Goal: Navigation & Orientation: Understand site structure

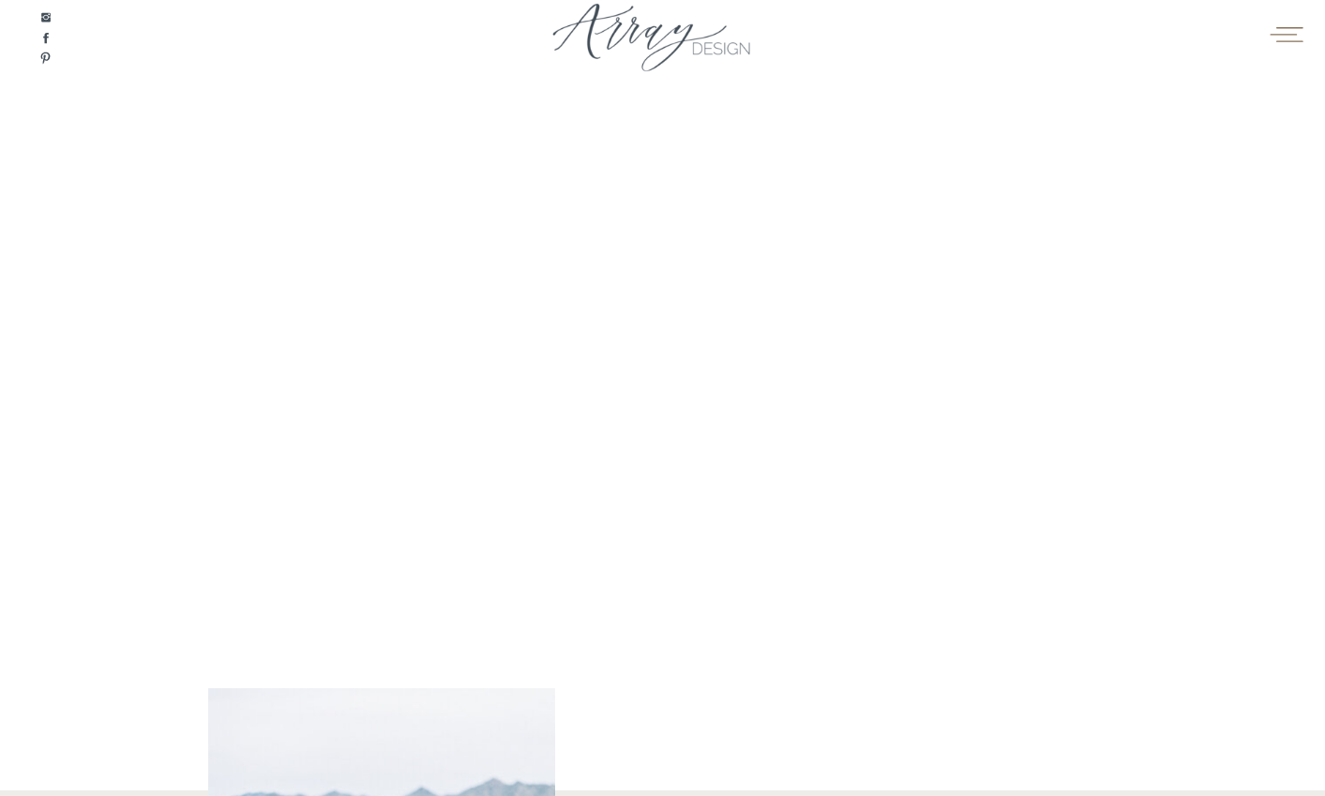
click at [1288, 37] on icon at bounding box center [1286, 34] width 37 height 28
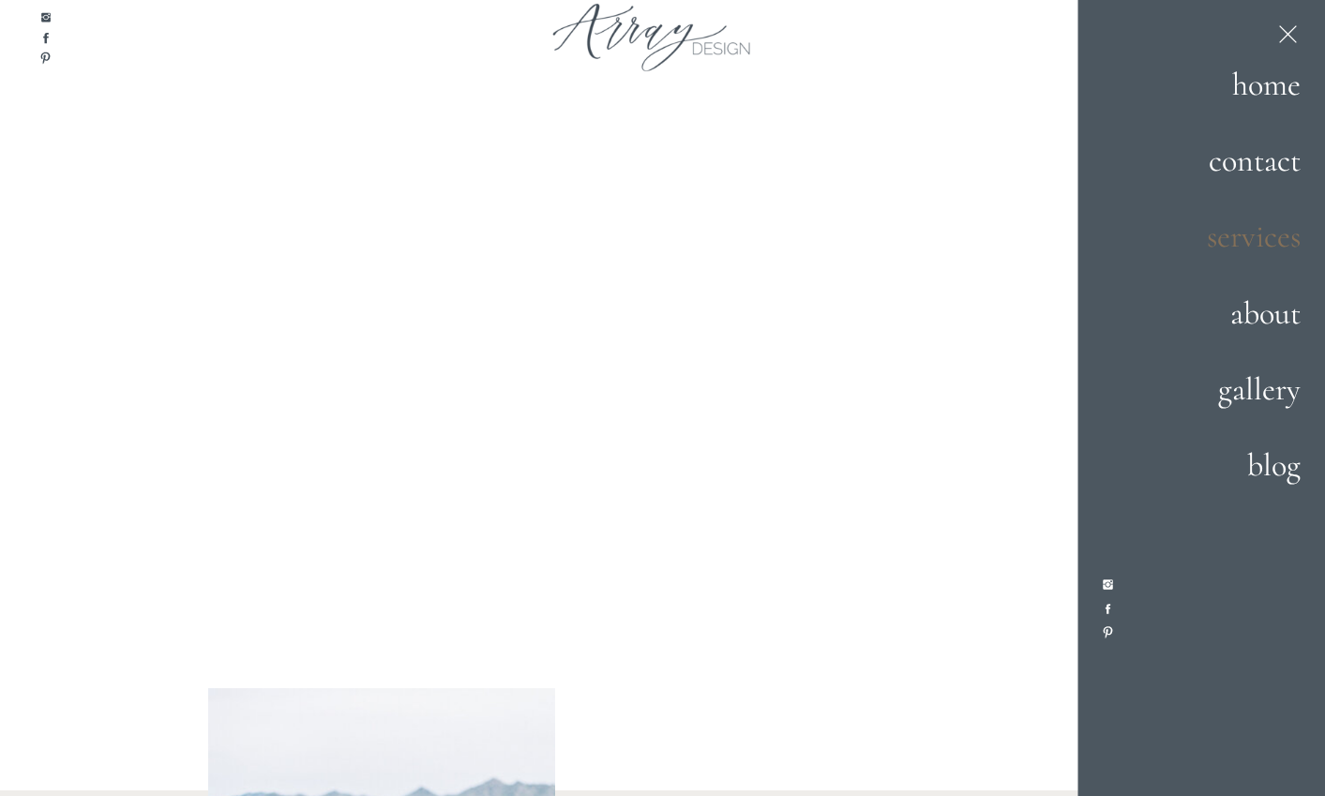
click at [1251, 241] on h2 "services" at bounding box center [1234, 237] width 131 height 51
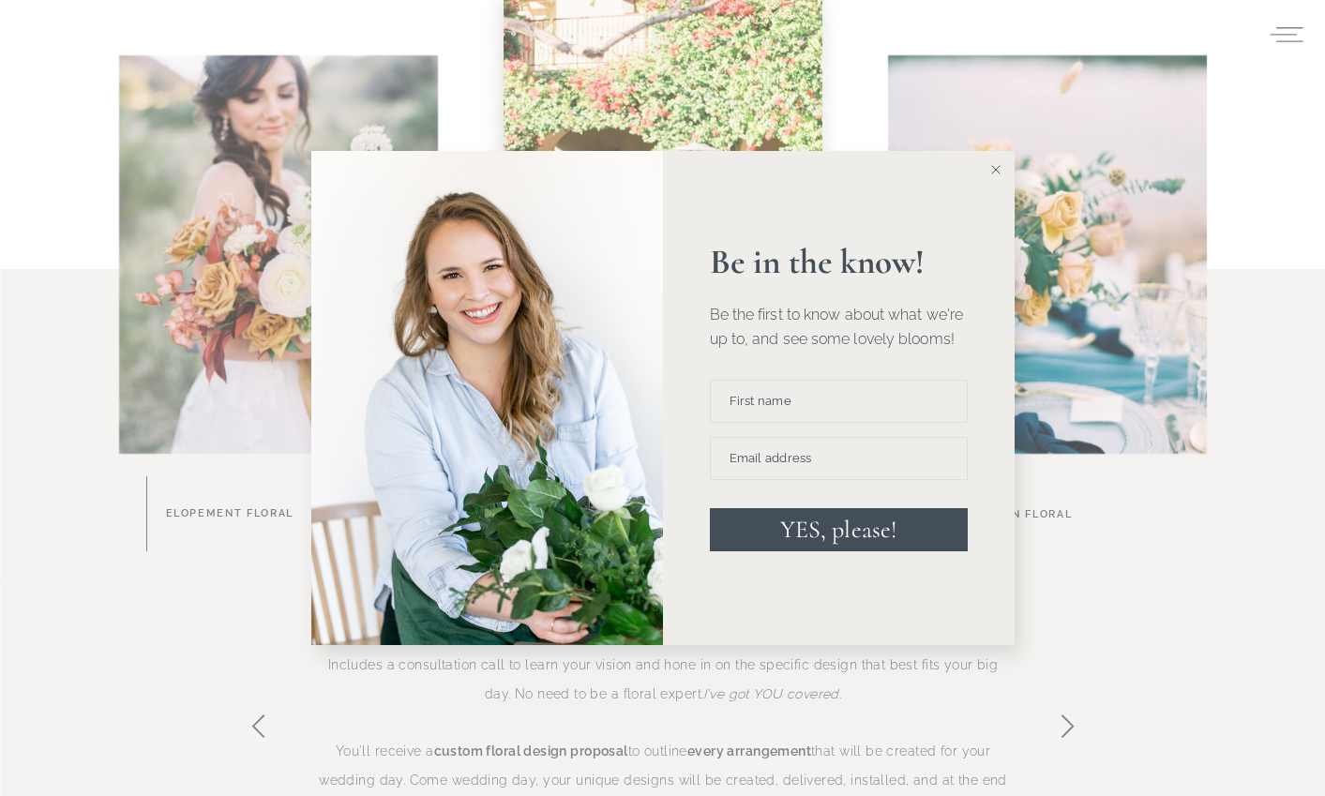
scroll to position [954, 0]
drag, startPoint x: 993, startPoint y: 171, endPoint x: 934, endPoint y: 234, distance: 86.9
click at [993, 171] on line at bounding box center [995, 170] width 8 height 8
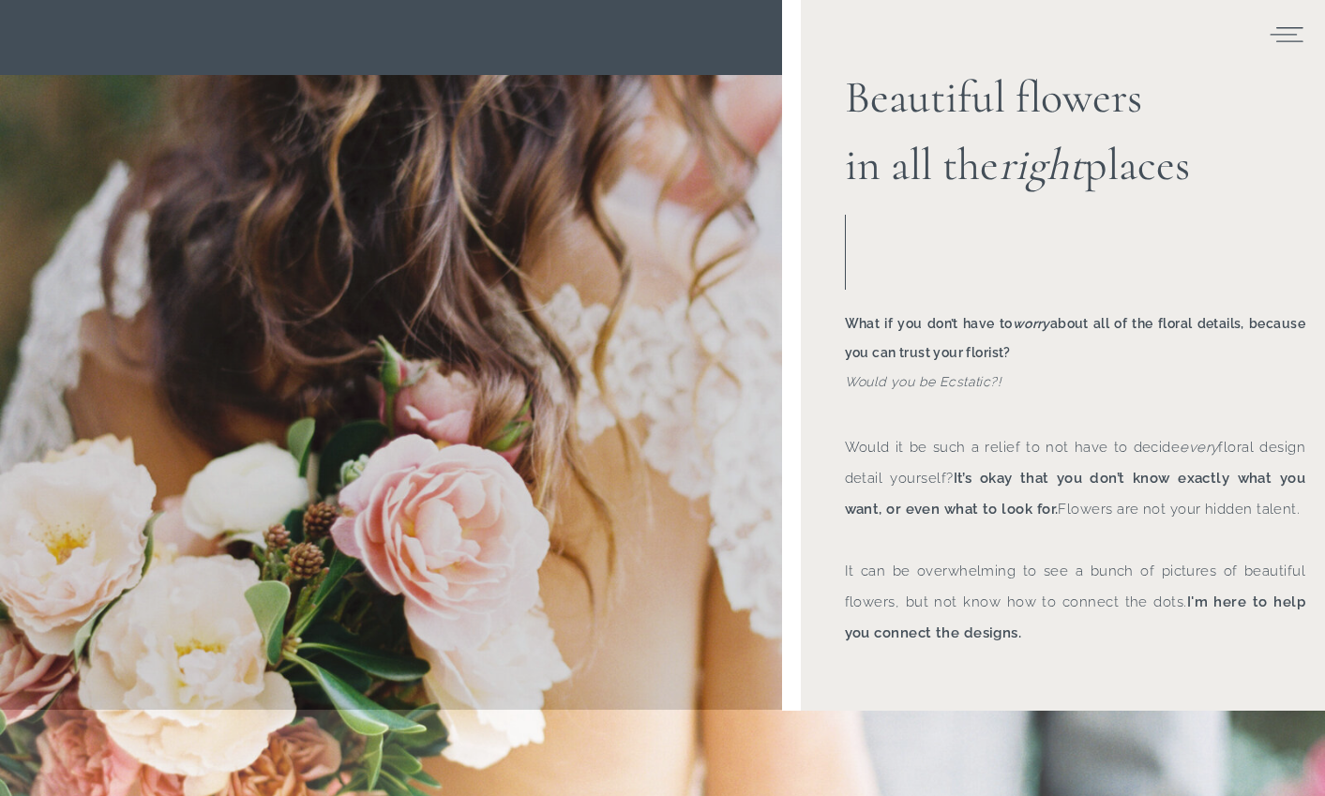
scroll to position [0, 0]
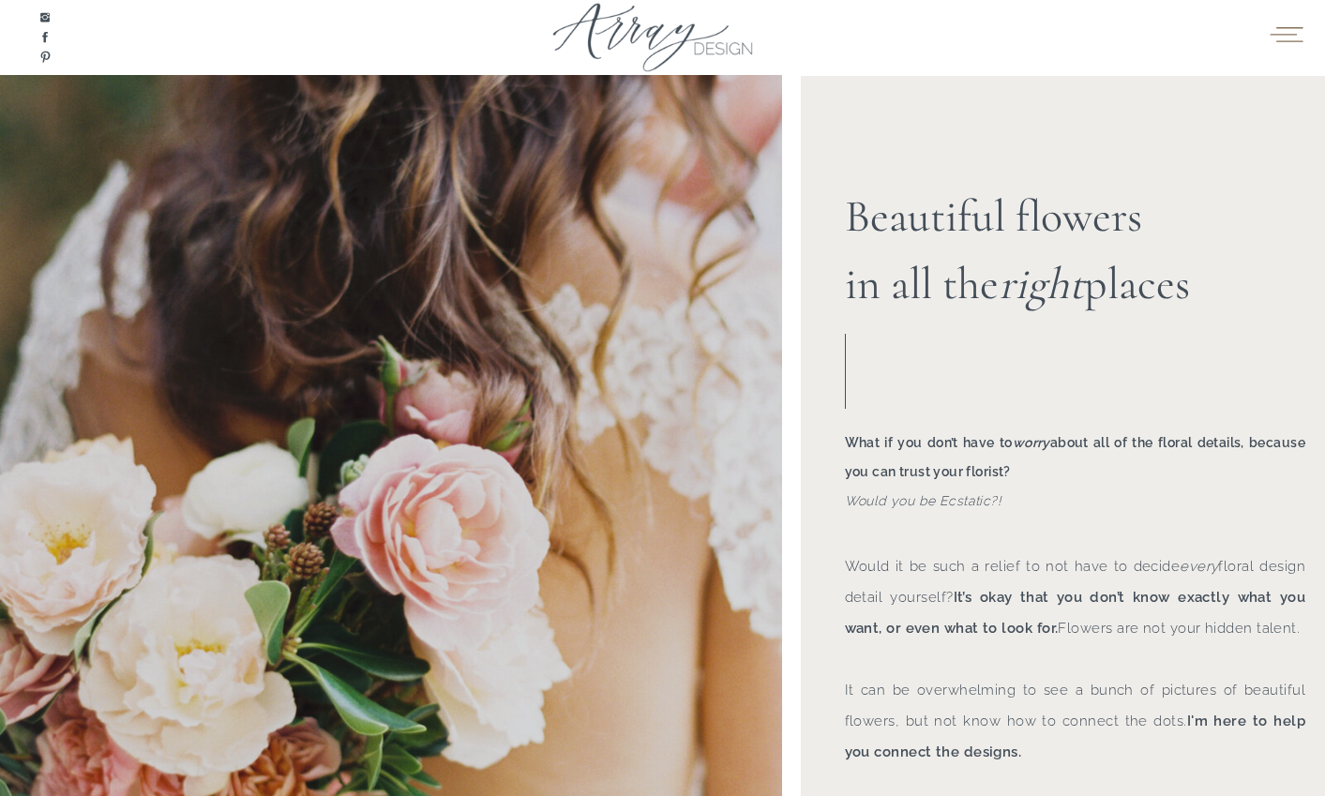
click at [1282, 35] on icon at bounding box center [1286, 34] width 37 height 28
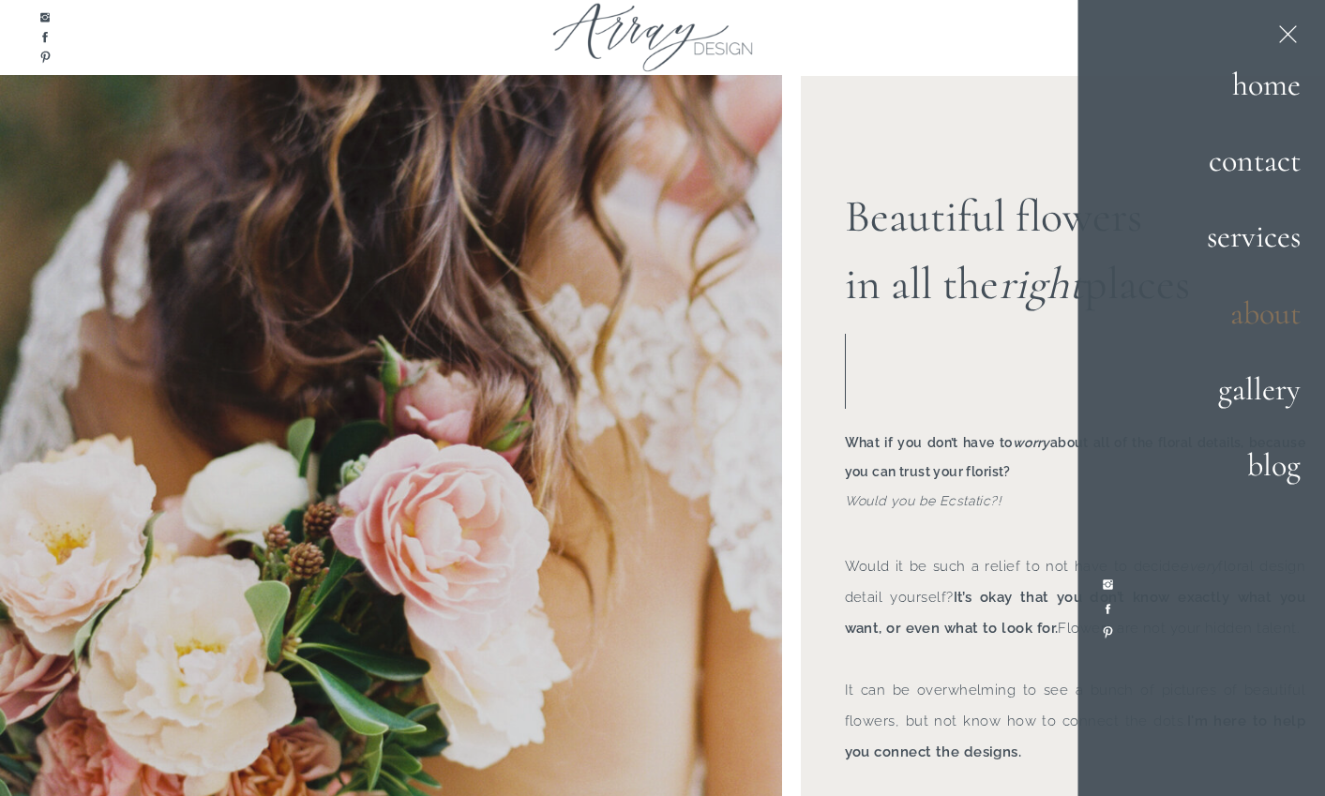
click at [1271, 322] on h2 "about" at bounding box center [1227, 314] width 146 height 51
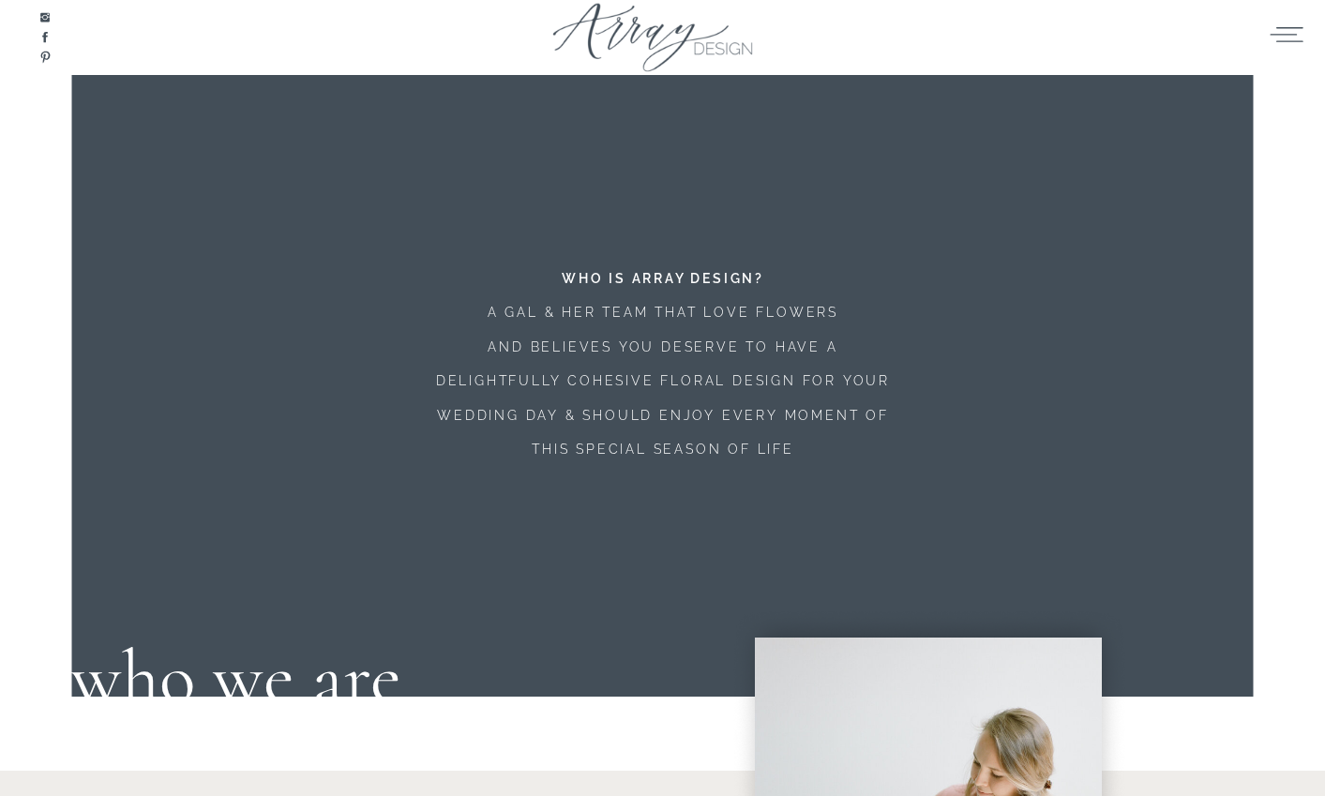
click at [669, 48] on div at bounding box center [663, 42] width 282 height 86
